Goal: Task Accomplishment & Management: Manage account settings

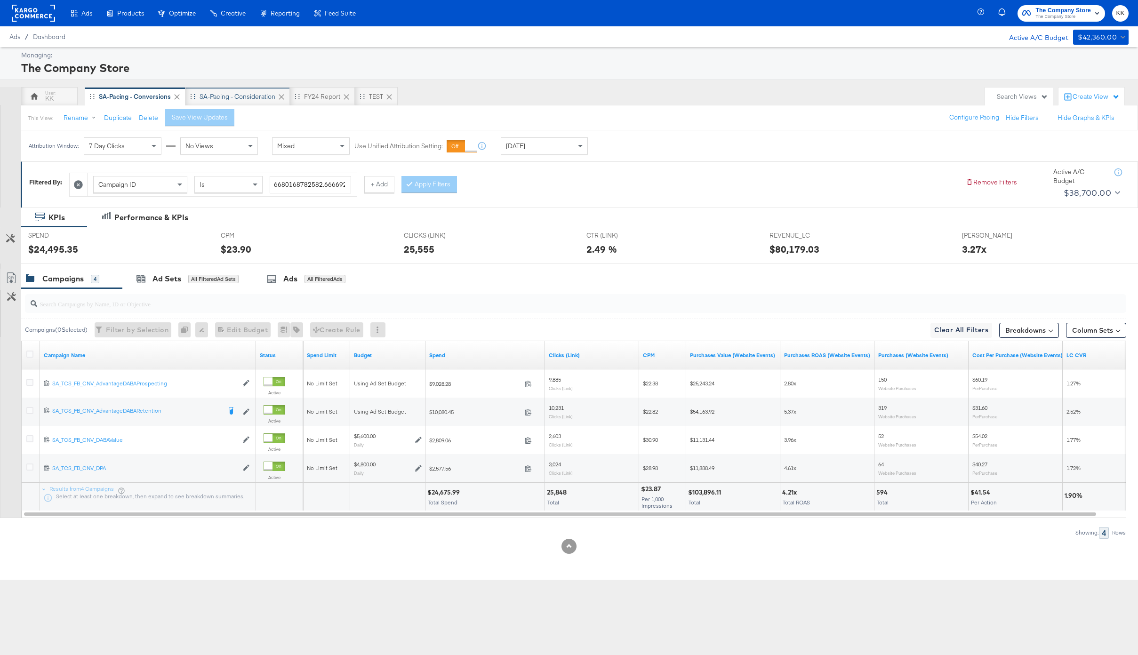
click at [252, 102] on div "SA-Pacing - Consideration" at bounding box center [237, 96] width 104 height 19
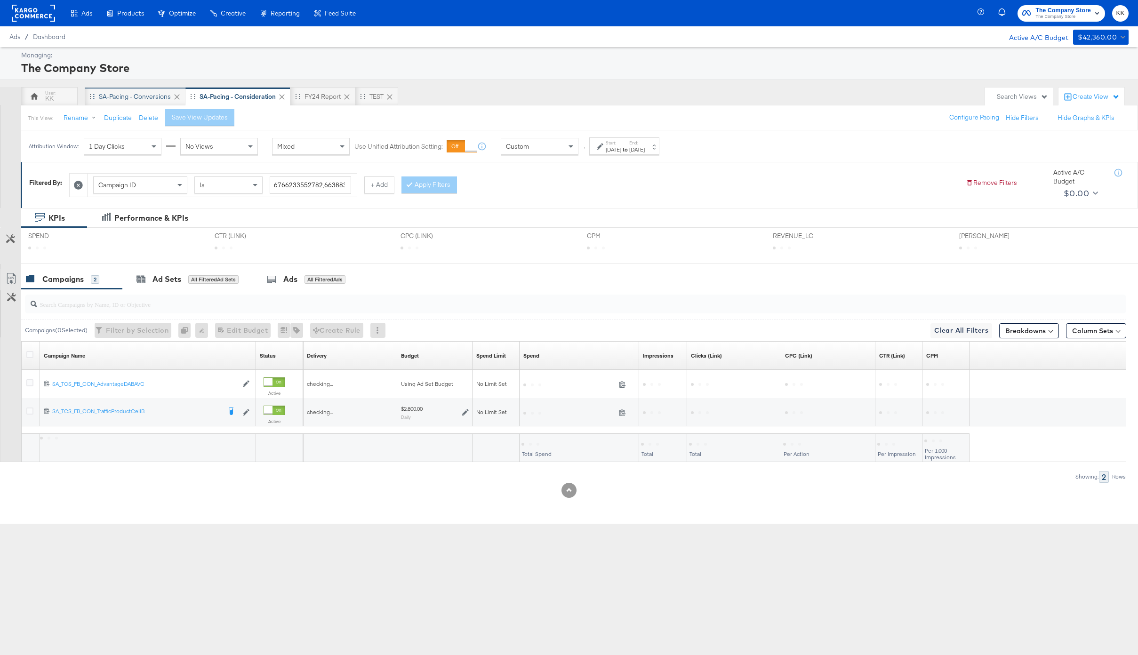
click at [114, 101] on div "SA-Pacing - Conversions" at bounding box center [135, 96] width 101 height 19
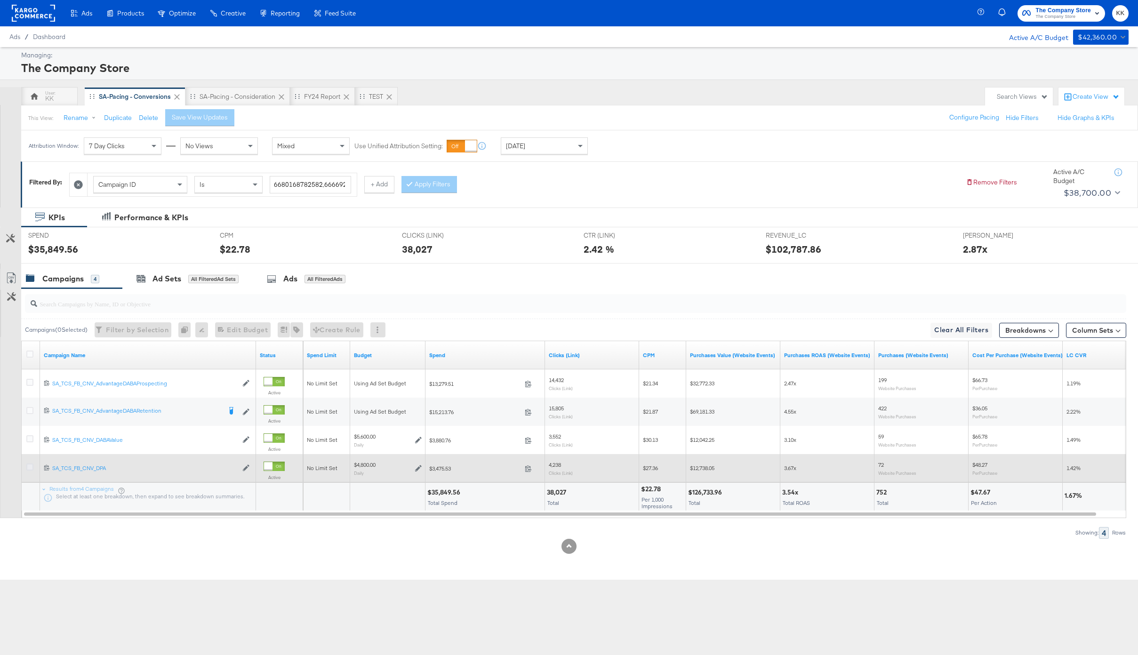
click at [29, 469] on icon at bounding box center [29, 466] width 7 height 7
click at [0, 0] on input "checkbox" at bounding box center [0, 0] width 0 height 0
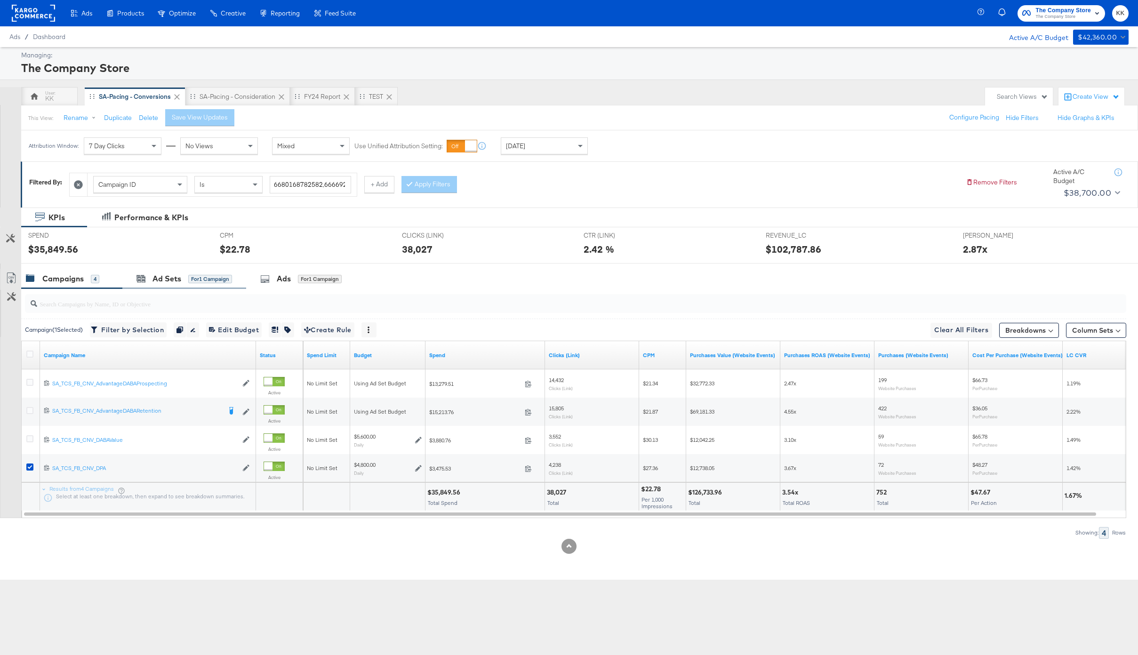
click at [179, 271] on div "Ad Sets for 1 Campaign" at bounding box center [184, 279] width 124 height 20
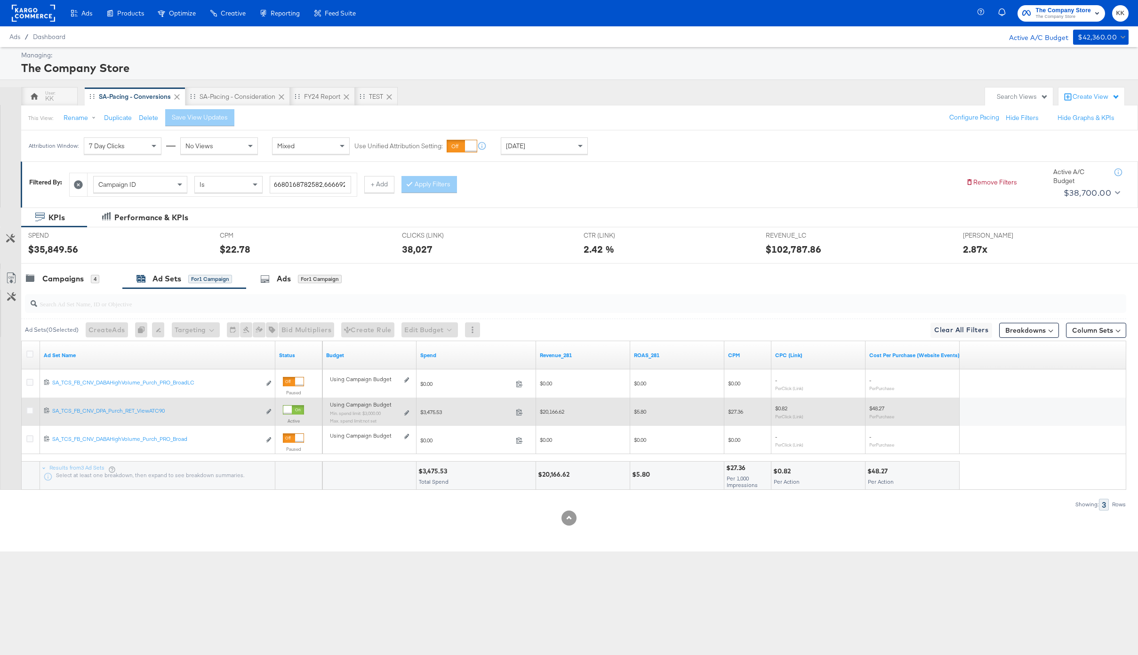
click at [409, 411] on div "Using Campaign Budget Min. spend limit: $3,000.00 Max. spend limit : not set Ed…" at bounding box center [369, 416] width 87 height 30
click at [407, 411] on icon at bounding box center [406, 412] width 5 height 5
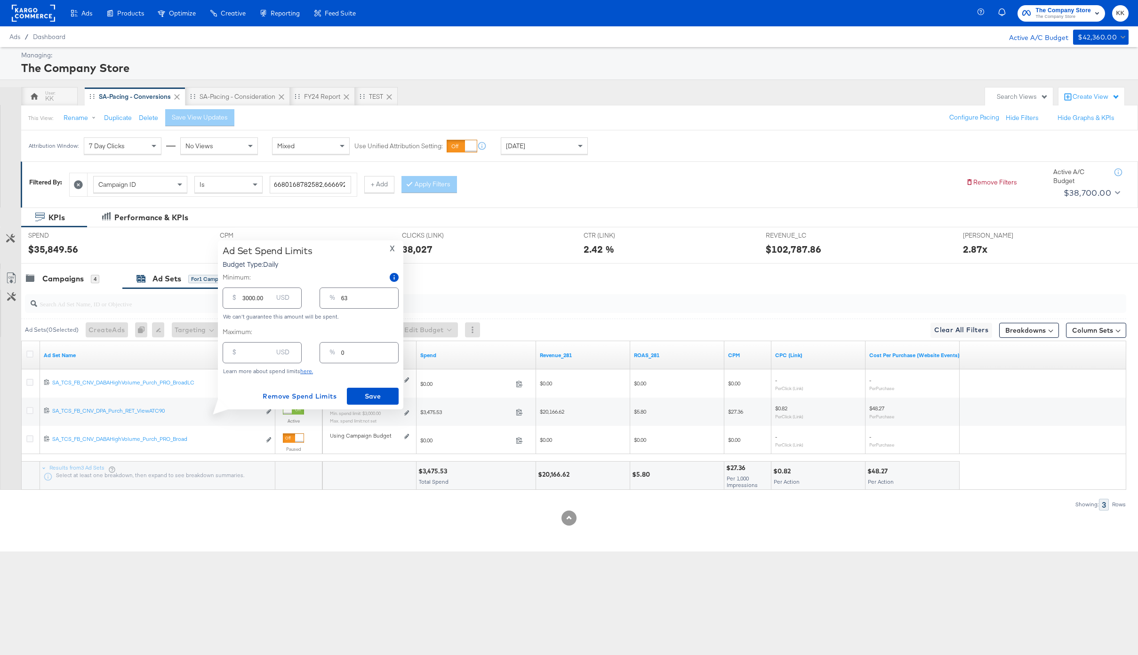
click at [251, 351] on input "number" at bounding box center [257, 349] width 30 height 20
type input "50"
type input "1"
type input "500"
type input "10"
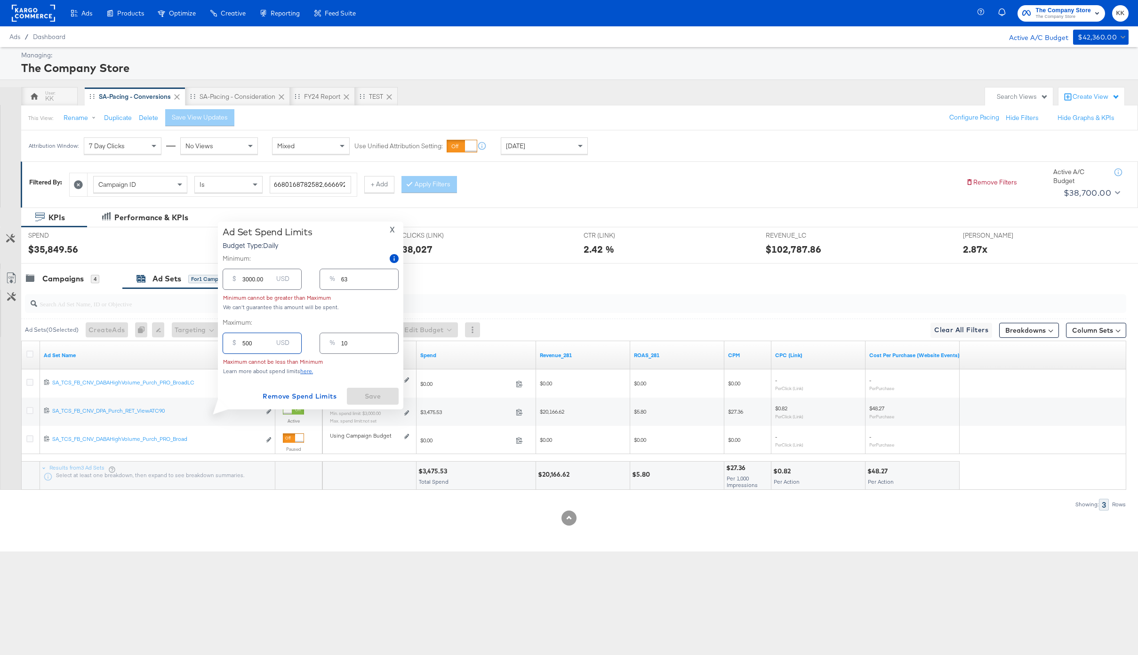
type input "5000"
type input "104"
type input "5000.00"
click at [355, 395] on span "Save" at bounding box center [373, 397] width 44 height 12
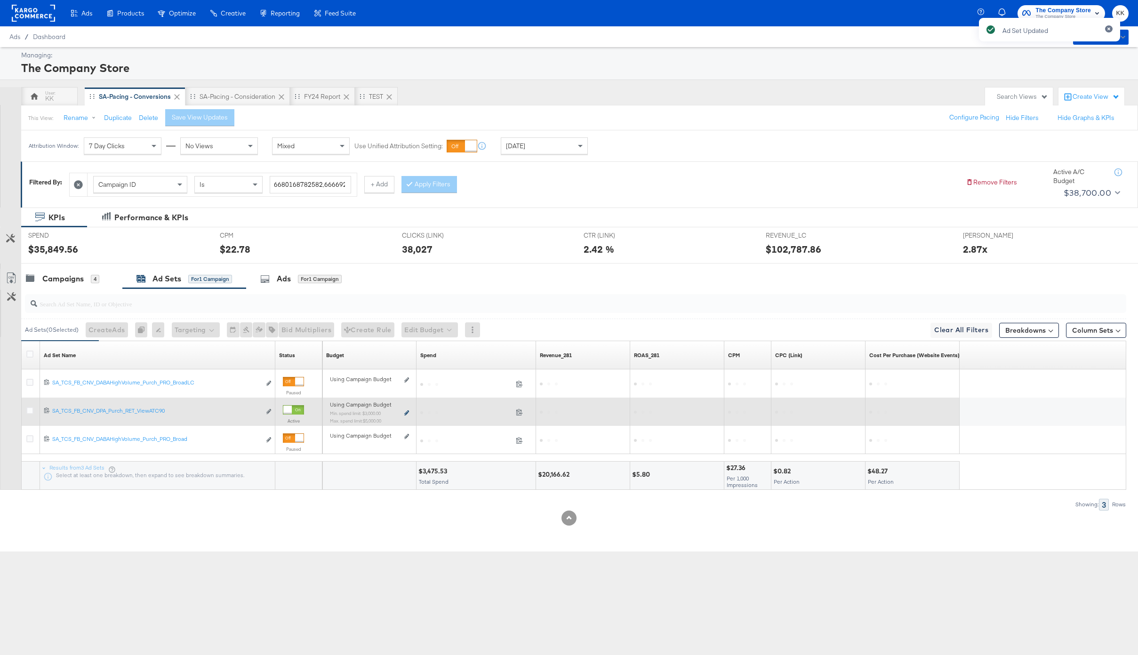
click at [405, 412] on icon at bounding box center [406, 412] width 5 height 5
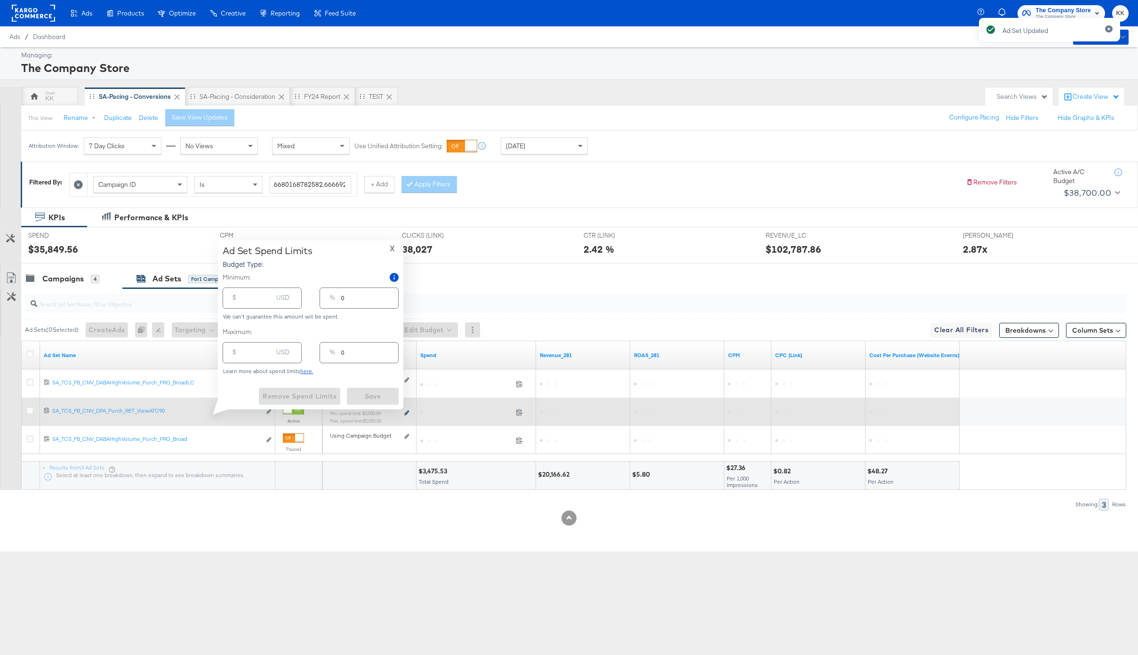
type input "3000.00"
type input "63"
type input "5000.00"
type input "104"
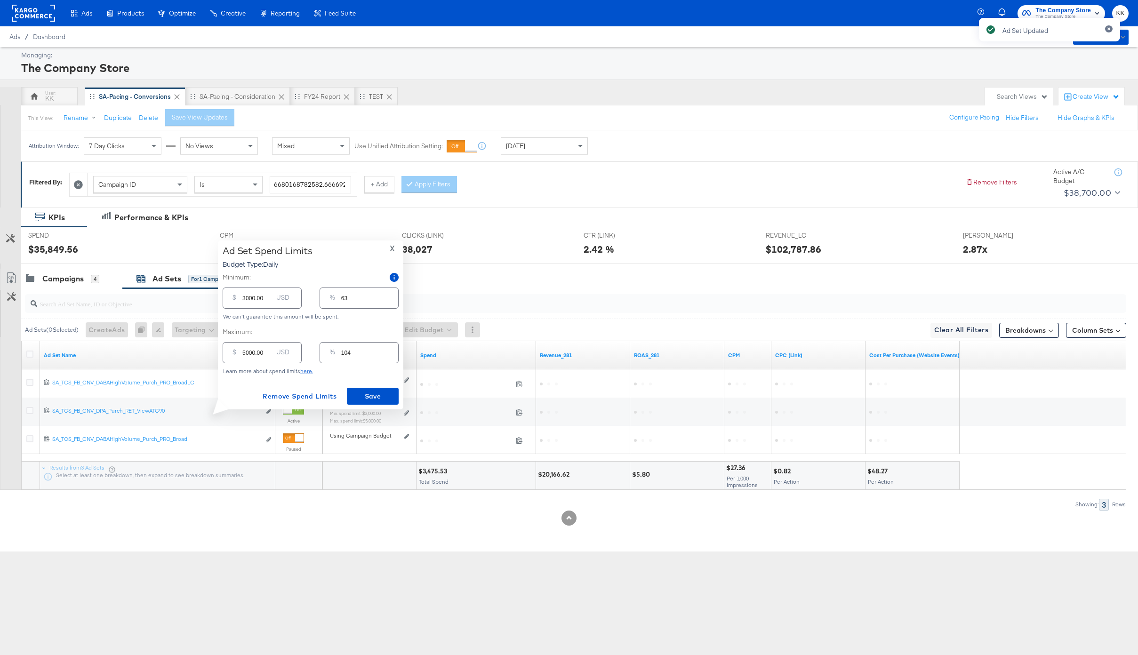
drag, startPoint x: 245, startPoint y: 295, endPoint x: 246, endPoint y: 317, distance: 22.6
click at [245, 295] on input "3000.00" at bounding box center [257, 294] width 30 height 20
type input "000.00"
type input "0"
type input "2000.00"
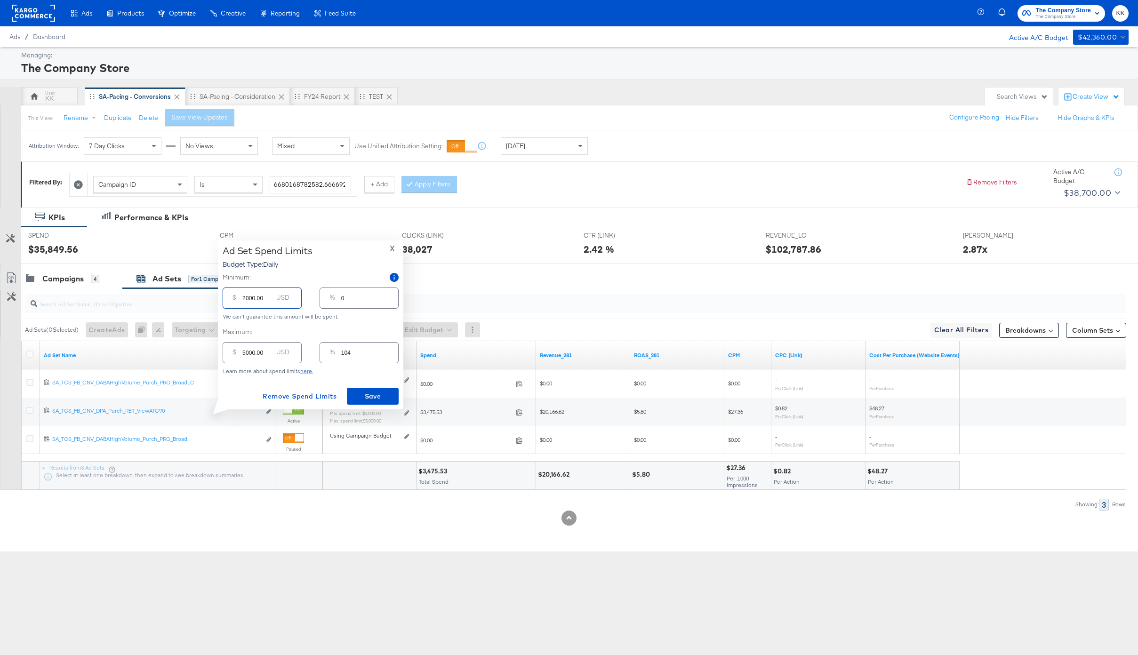
type input "42"
type input "2000.00"
click at [360, 391] on span "Save" at bounding box center [373, 397] width 44 height 12
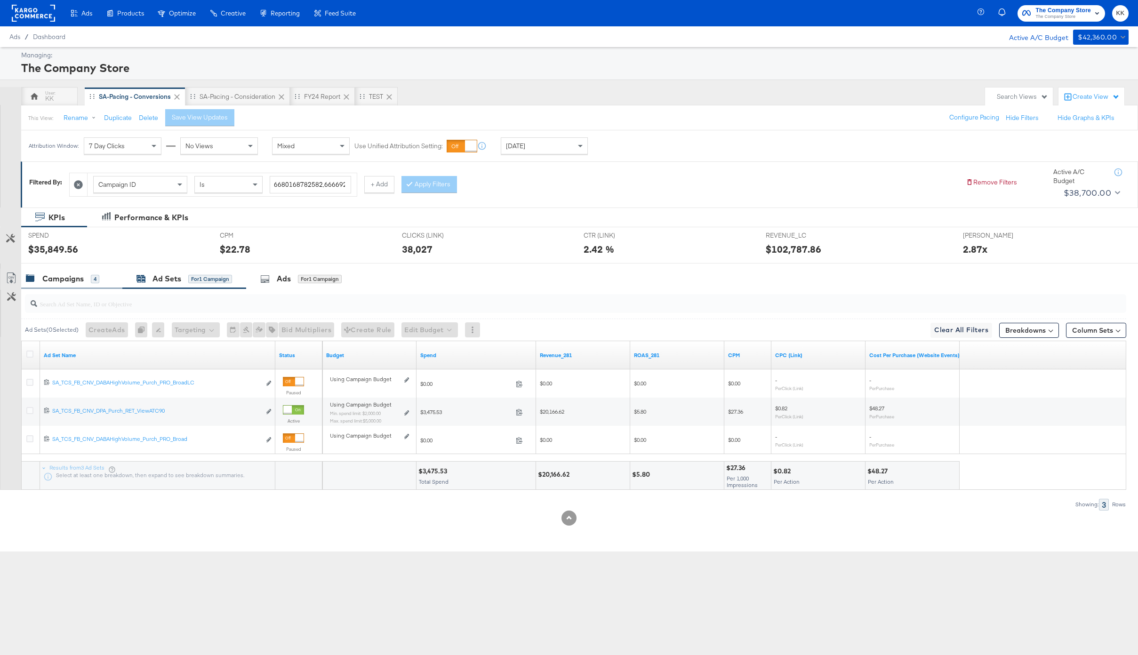
click at [72, 279] on div "Campaigns" at bounding box center [62, 278] width 41 height 11
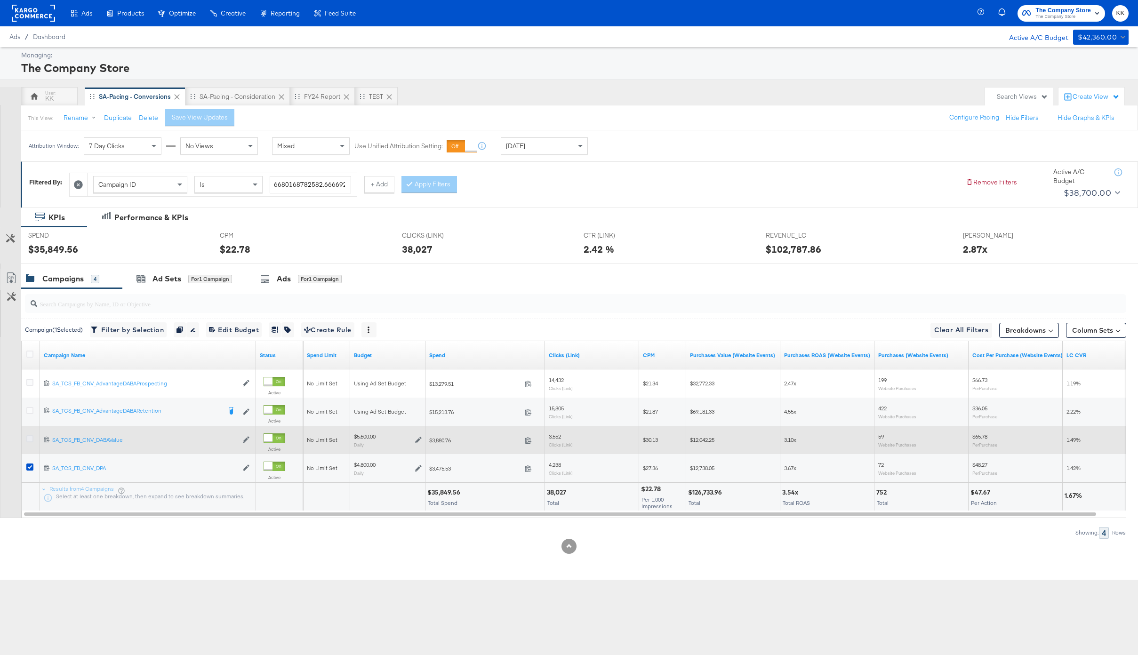
click at [29, 441] on icon at bounding box center [29, 438] width 7 height 7
click at [0, 0] on input "checkbox" at bounding box center [0, 0] width 0 height 0
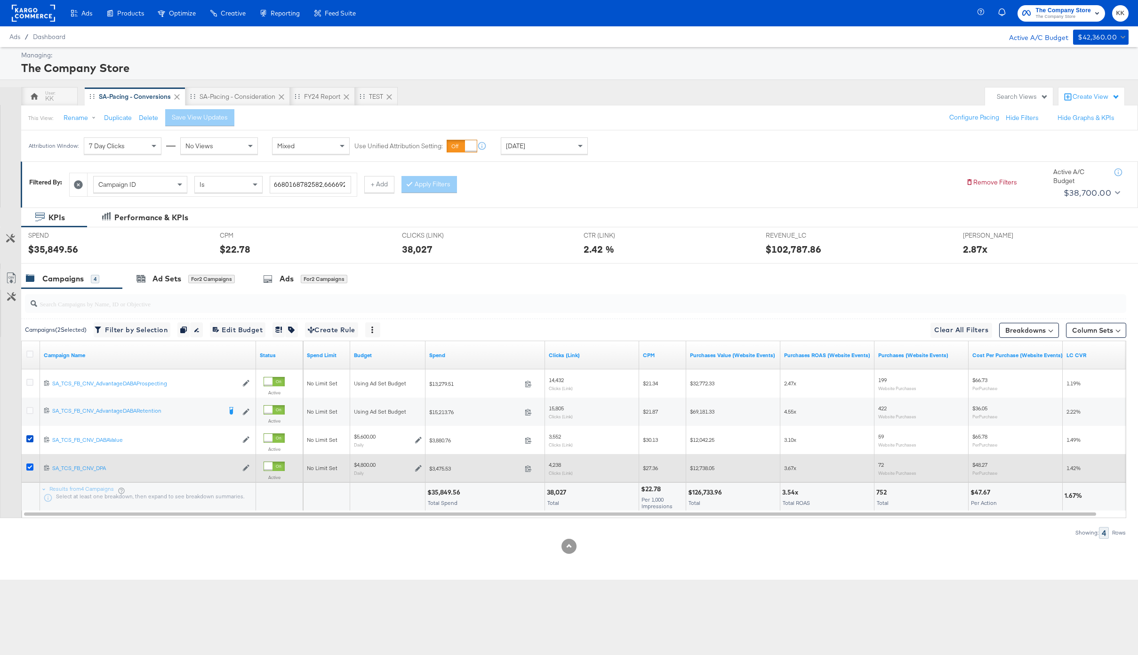
click at [28, 464] on icon at bounding box center [29, 466] width 7 height 7
click at [0, 0] on input "checkbox" at bounding box center [0, 0] width 0 height 0
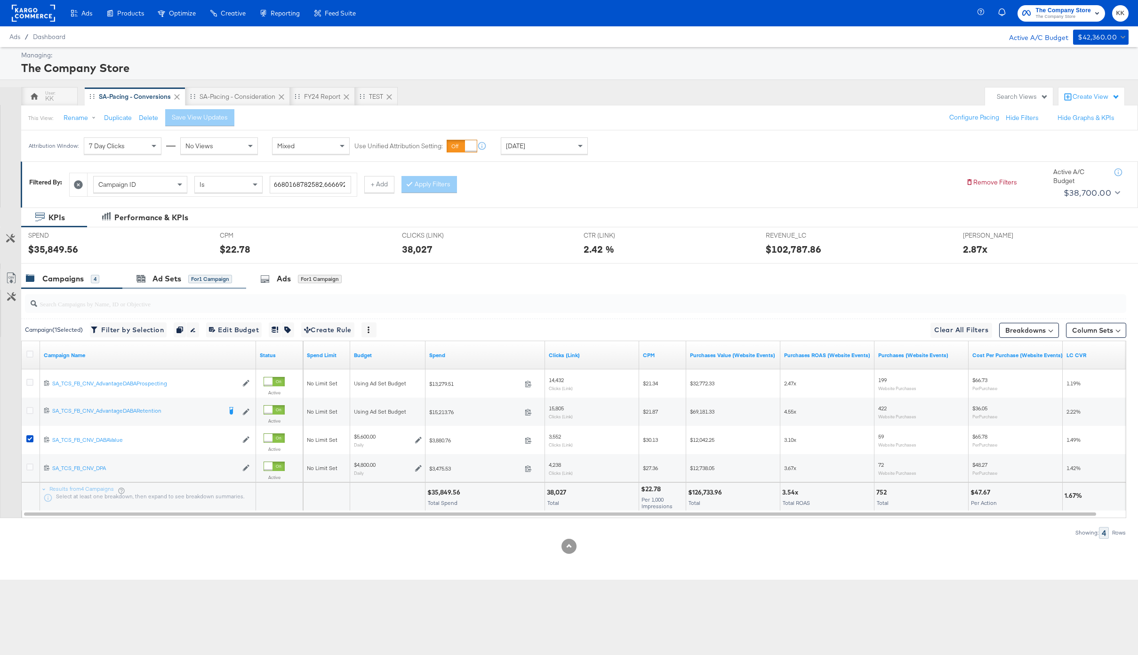
click at [157, 272] on div "Ad Sets for 1 Campaign" at bounding box center [184, 279] width 124 height 20
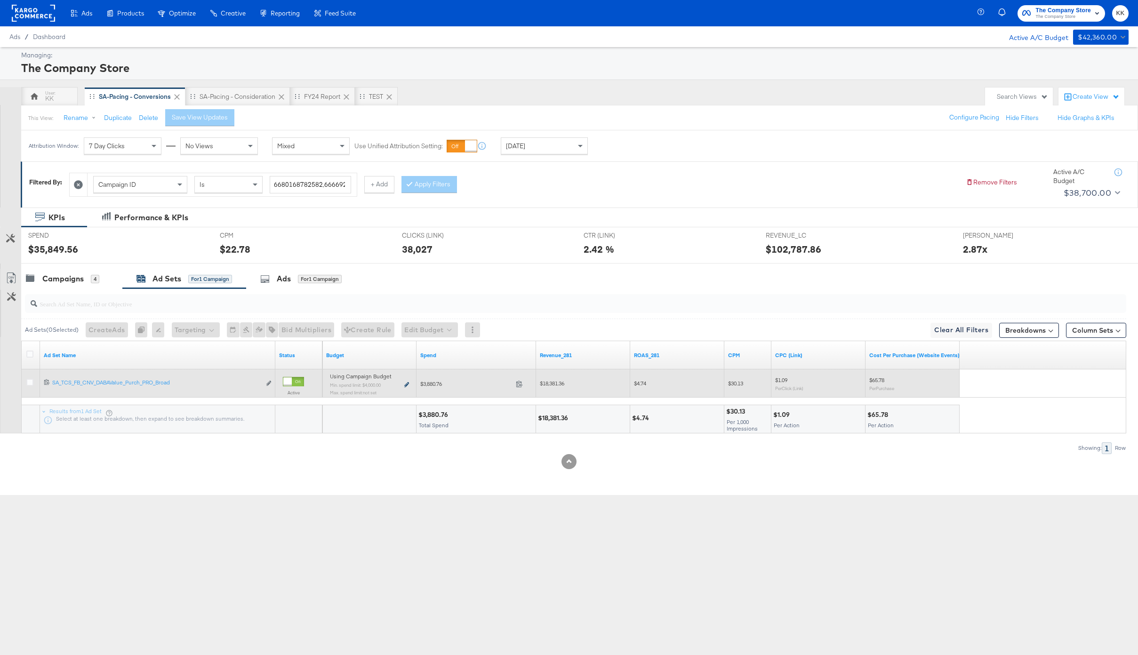
click at [406, 383] on icon at bounding box center [406, 384] width 5 height 5
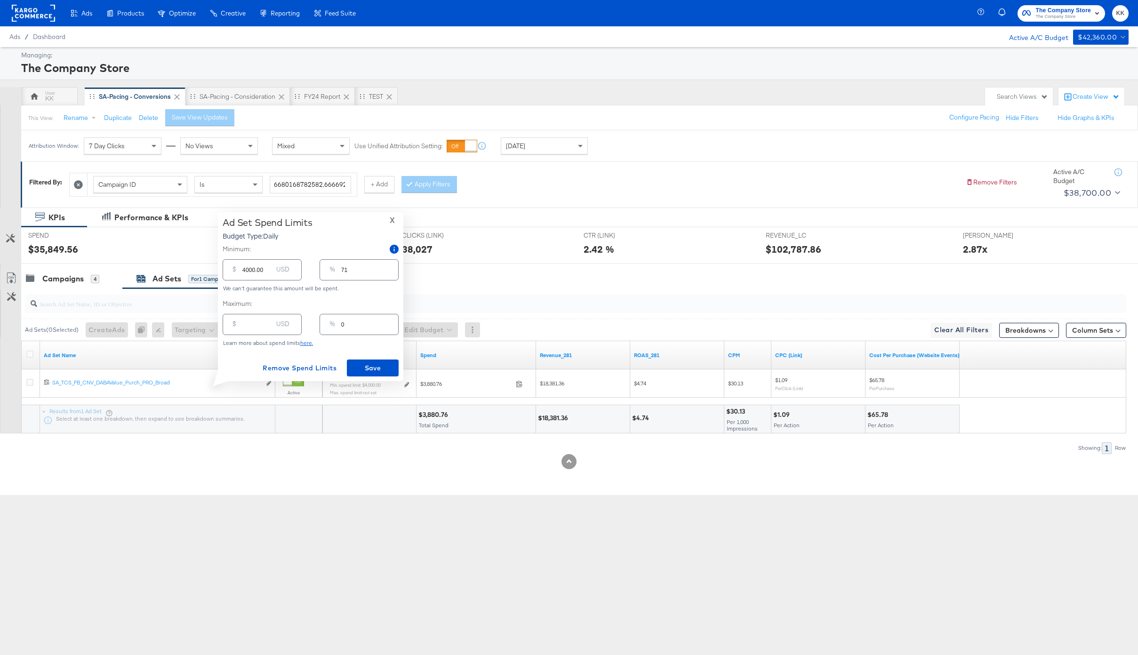
click at [258, 324] on input "number" at bounding box center [257, 321] width 30 height 20
type input "65"
type input "1"
type input "650"
type input "12"
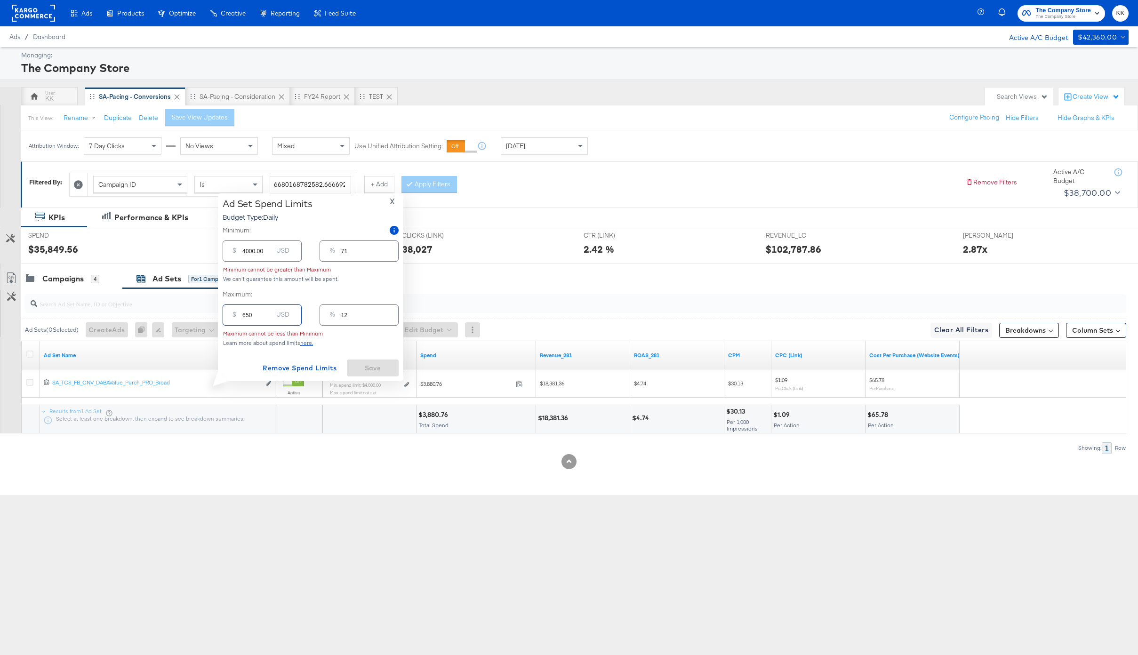
type input "6500"
type input "116"
drag, startPoint x: 249, startPoint y: 323, endPoint x: 254, endPoint y: 341, distance: 18.0
click at [249, 324] on input "6500.00" at bounding box center [257, 321] width 30 height 20
type input "600.00"
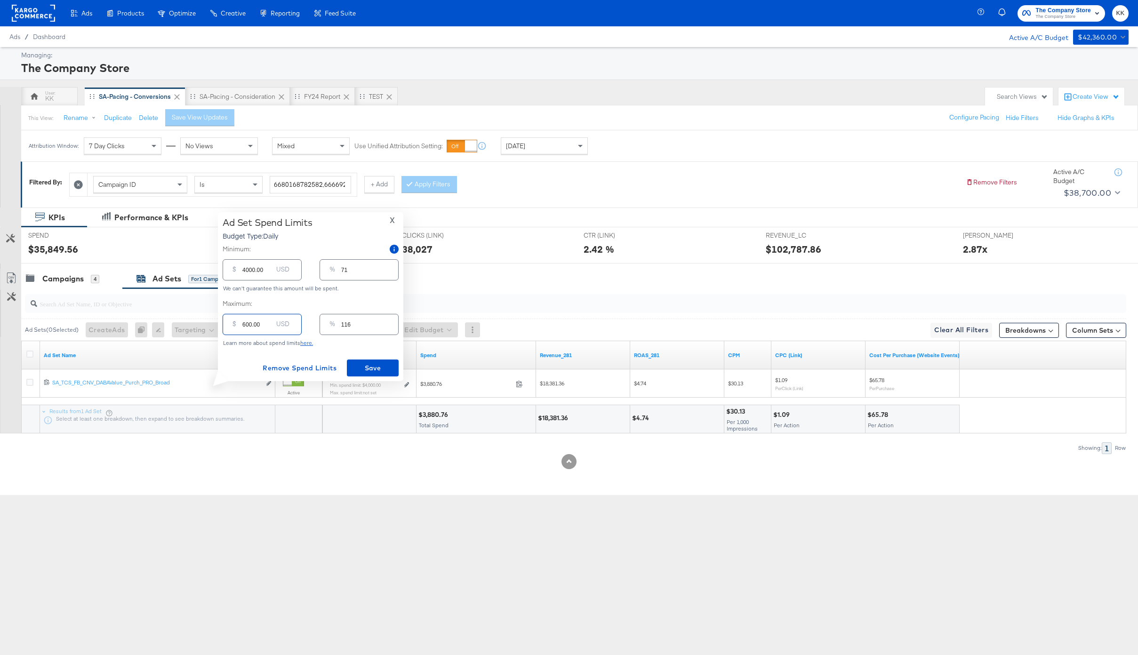
type input "11"
type input "6000.00"
type input "107"
type input "6000.00"
click at [246, 271] on input "4000.00" at bounding box center [257, 266] width 30 height 20
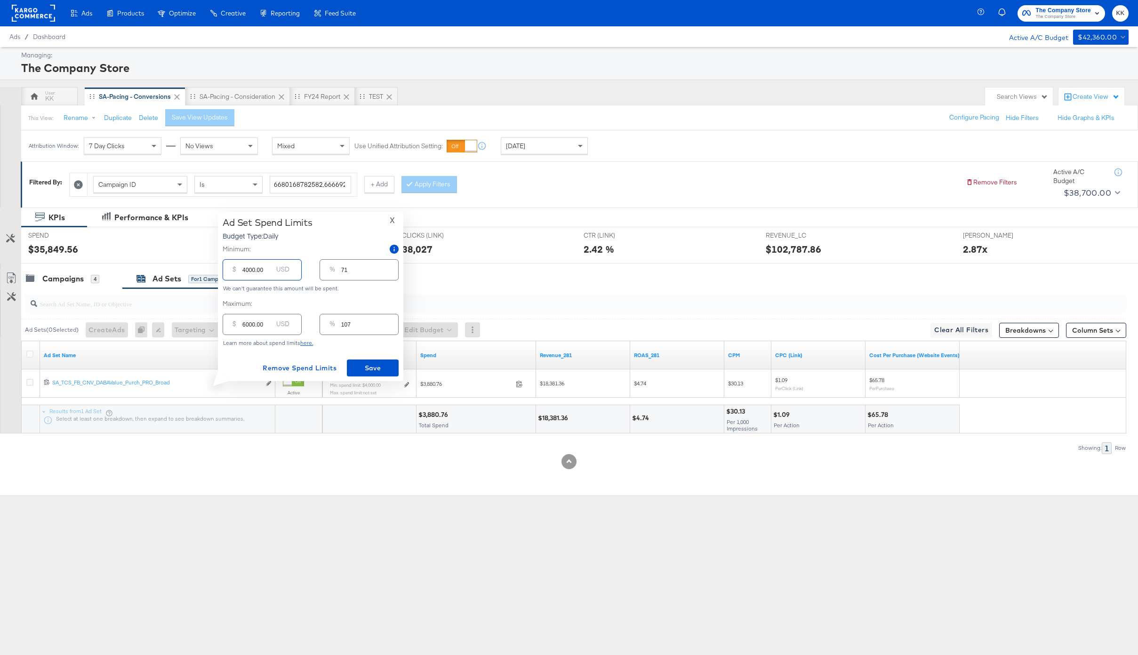
type input "000.00"
type input "0"
type input "3000.00"
type input "54"
type input "000.00"
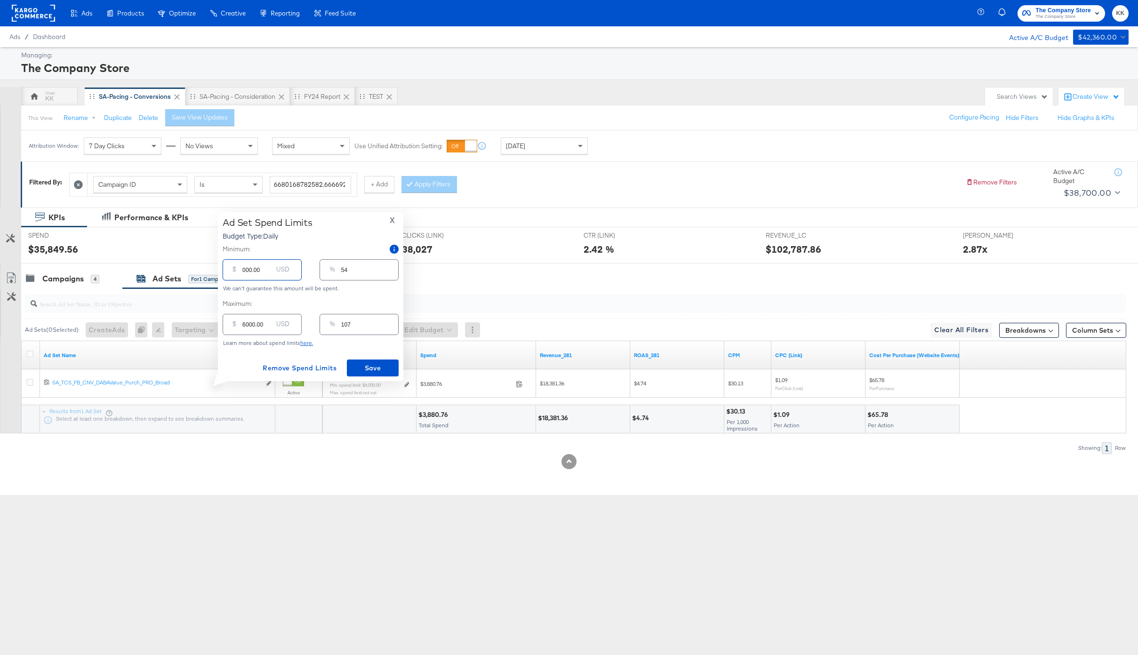
type input "0"
type input "2000.00"
type input "36"
drag, startPoint x: 356, startPoint y: 369, endPoint x: 238, endPoint y: 259, distance: 161.5
click at [238, 259] on div "Ad Set Spend Limits Budget Type: Daily X Minimum: $ 2000.00 USD % 36 We can't g…" at bounding box center [311, 297] width 176 height 160
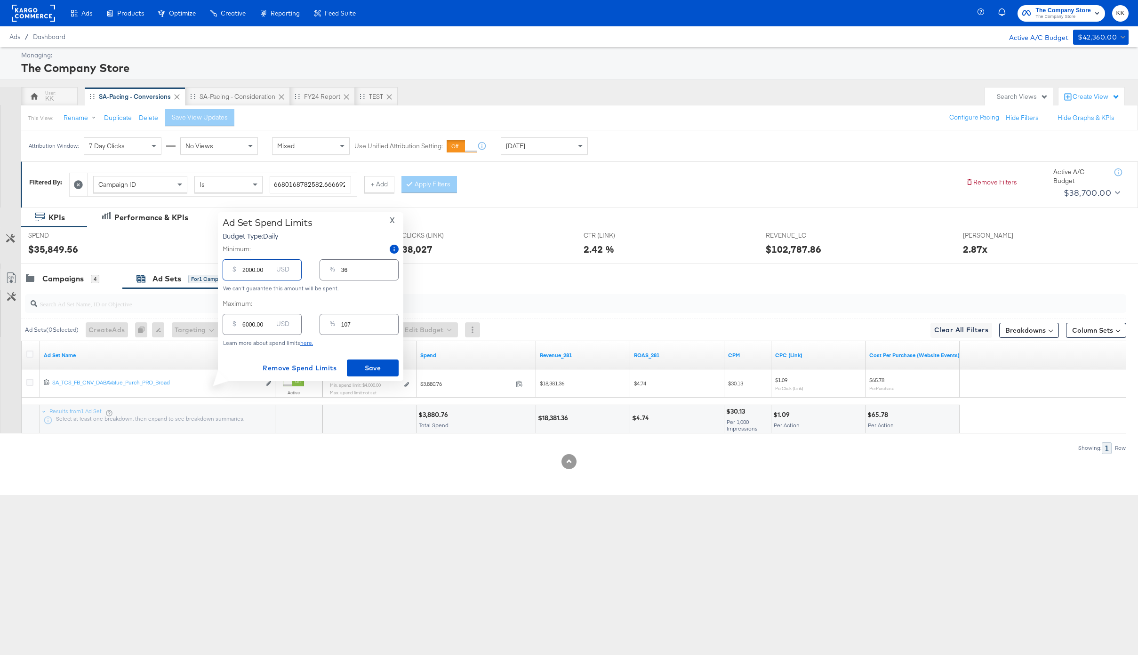
click at [245, 271] on input "2000.00" at bounding box center [257, 266] width 30 height 20
type input "000.00"
type input "0"
type input "4000.00"
type input "71"
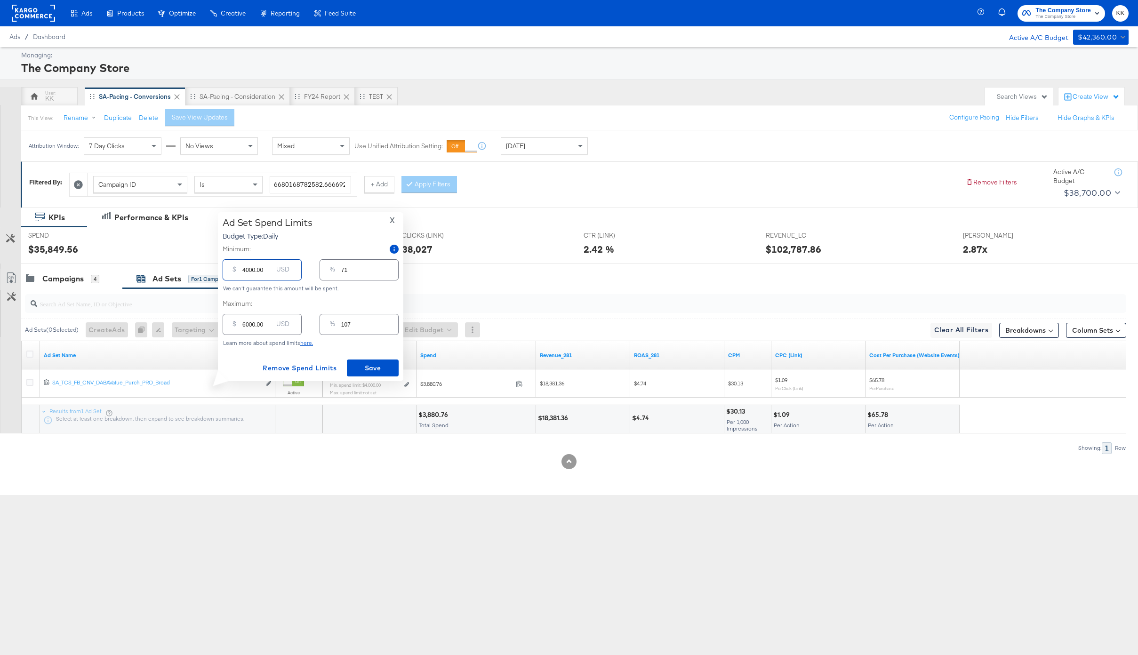
type input "000.00"
type input "0"
type input "3000.00"
type input "54"
type input "3000.00"
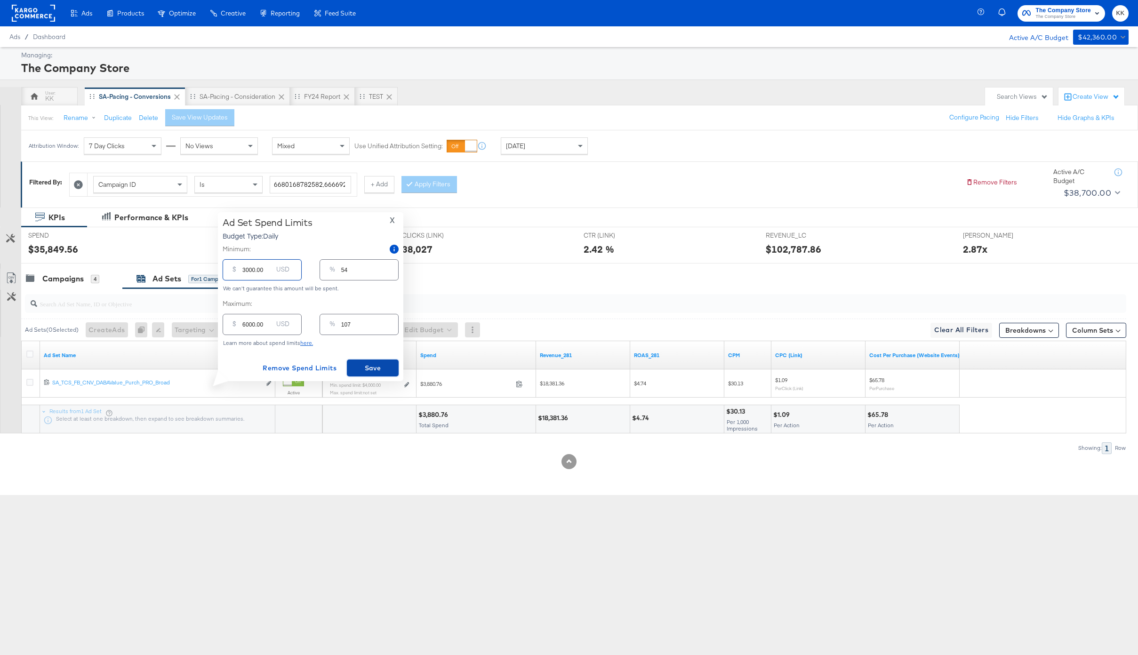
click at [355, 367] on span "Save" at bounding box center [373, 368] width 44 height 12
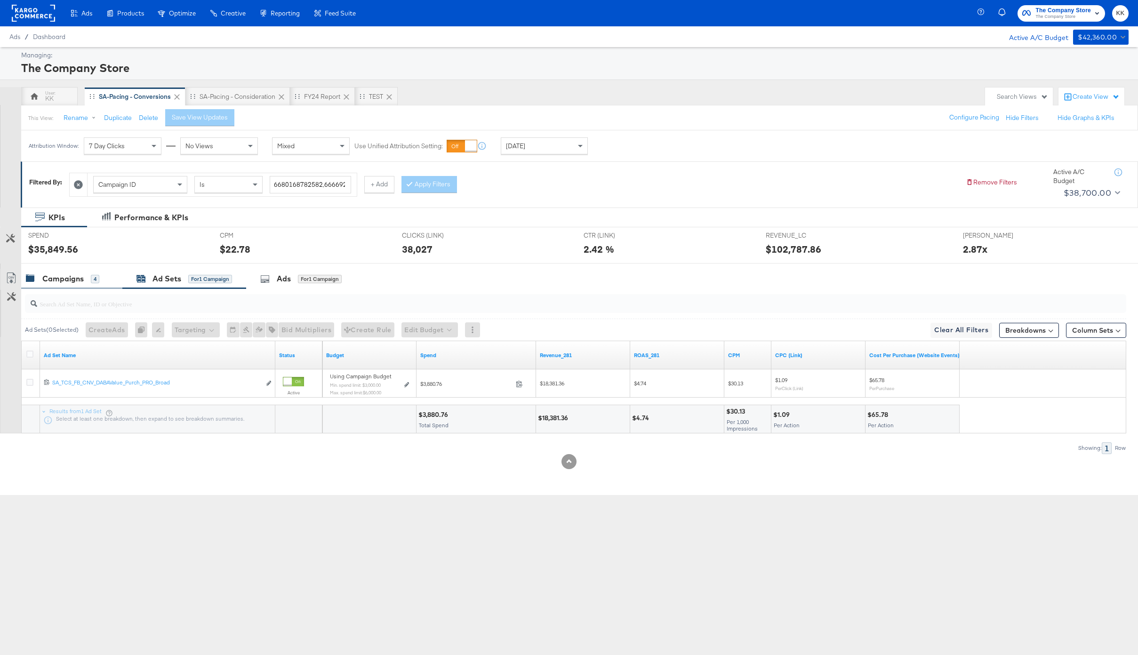
click at [51, 277] on div "Campaigns" at bounding box center [62, 278] width 41 height 11
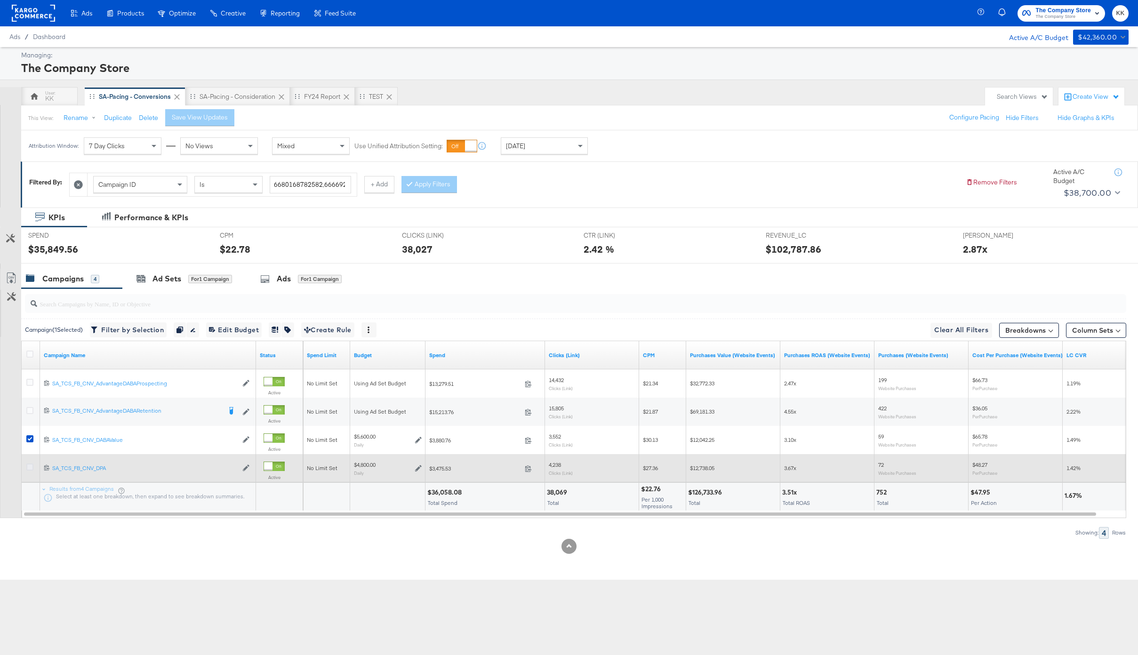
click at [31, 464] on icon at bounding box center [29, 466] width 7 height 7
click at [0, 0] on input "checkbox" at bounding box center [0, 0] width 0 height 0
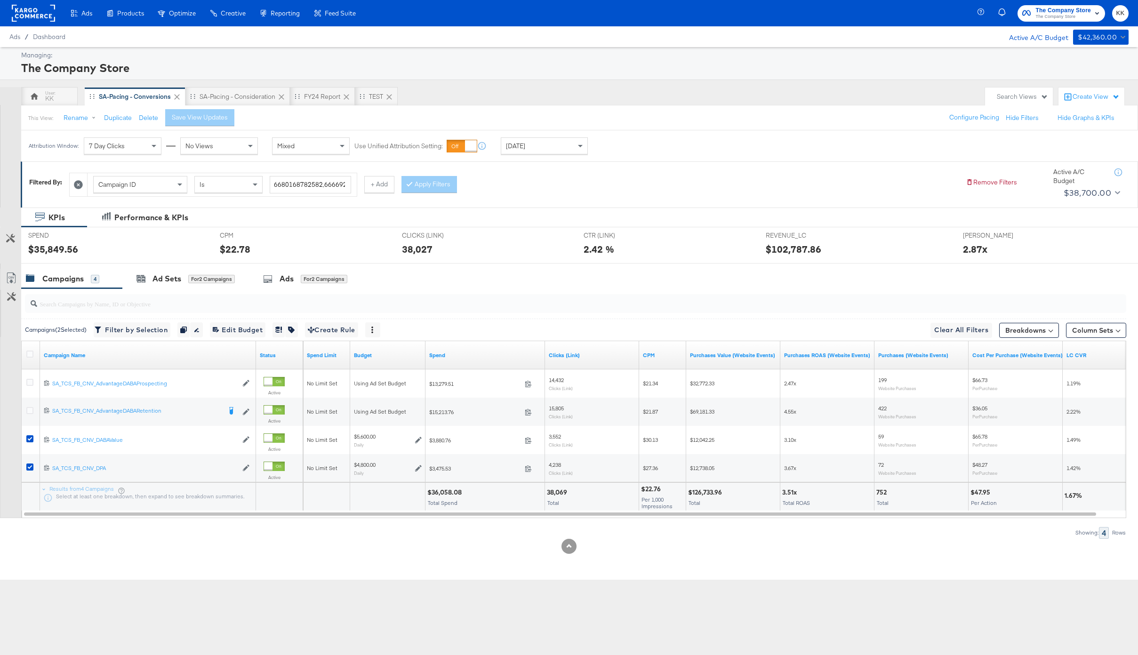
click at [130, 294] on input "search" at bounding box center [530, 300] width 986 height 18
click at [152, 284] on div "Ad Sets for 2 Campaigns" at bounding box center [185, 278] width 98 height 11
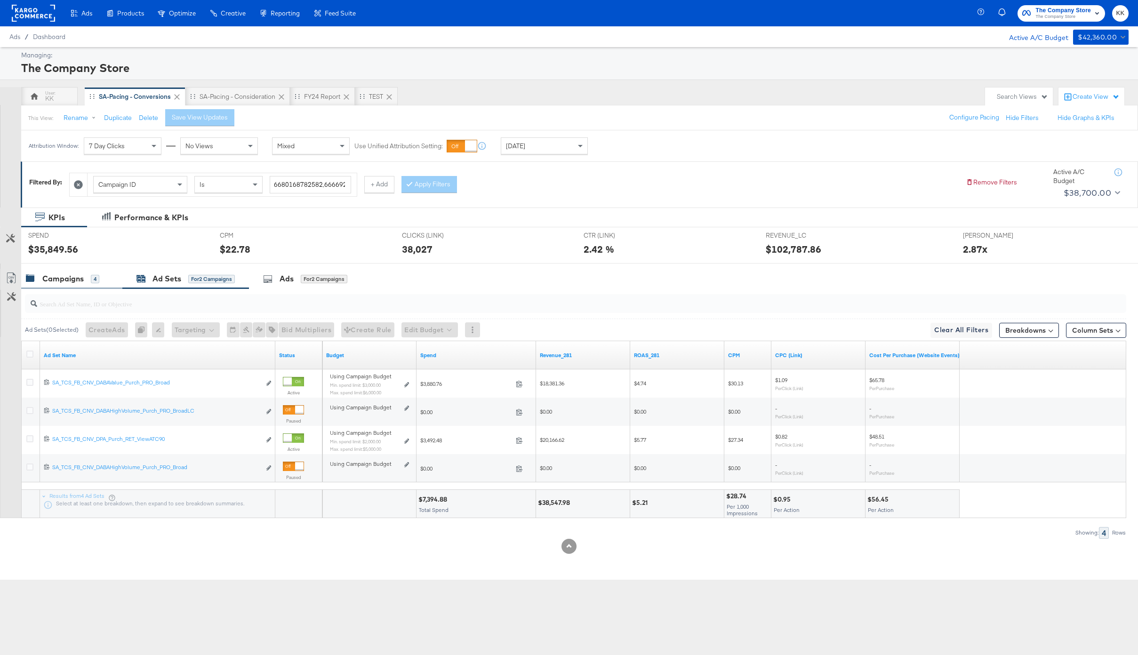
click at [75, 283] on div "Campaigns" at bounding box center [62, 278] width 41 height 11
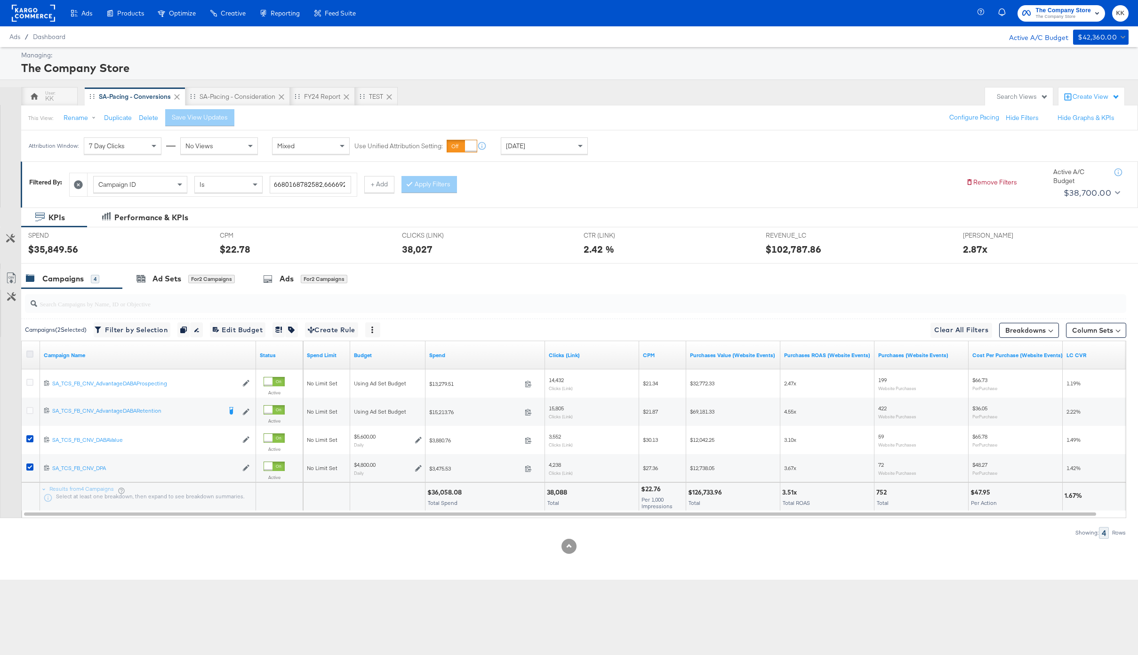
click at [28, 351] on icon at bounding box center [29, 354] width 7 height 7
click at [0, 0] on input "checkbox" at bounding box center [0, 0] width 0 height 0
click at [28, 351] on icon at bounding box center [29, 354] width 7 height 7
click at [0, 0] on input "checkbox" at bounding box center [0, 0] width 0 height 0
